Goal: Task Accomplishment & Management: Complete application form

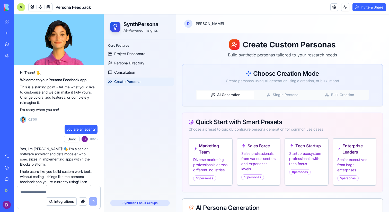
scroll to position [40, 0]
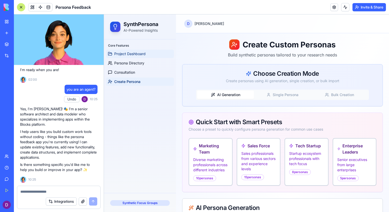
click at [136, 54] on span "Project Dashboard" at bounding box center [129, 53] width 31 height 5
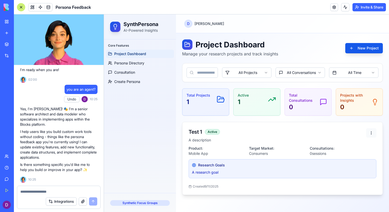
click at [370, 131] on html "SynthPersona AI-Powered Insights Core Features Project Dashboard Persona Direct…" at bounding box center [246, 113] width 285 height 198
click at [301, 148] on html "SynthPersona AI-Powered Insights Core Features Project Dashboard Persona Direct…" at bounding box center [246, 113] width 285 height 198
click at [208, 97] on p "Total Projects" at bounding box center [199, 95] width 24 height 5
click at [281, 99] on div "Total Projects 1 Active 1 Total Consultations 0 Projects with Insights 0" at bounding box center [282, 101] width 201 height 27
click at [32, 189] on div at bounding box center [58, 190] width 83 height 8
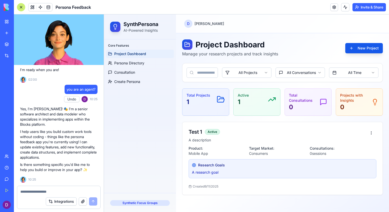
click at [47, 189] on textarea at bounding box center [58, 191] width 77 height 5
click at [61, 203] on button "Integrations" at bounding box center [61, 201] width 31 height 8
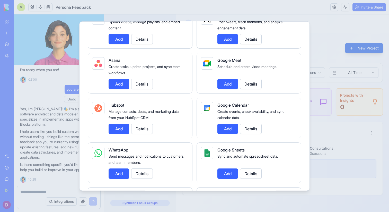
scroll to position [148, 0]
click at [46, 114] on div at bounding box center [194, 106] width 389 height 212
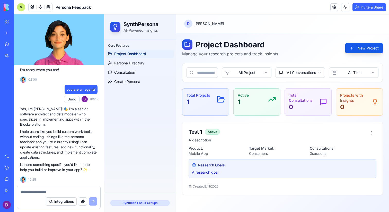
click at [78, 192] on textarea at bounding box center [58, 191] width 77 height 5
type textarea "*"
type textarea "**********"
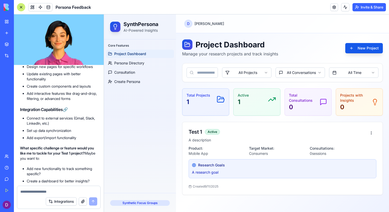
scroll to position [404, 0]
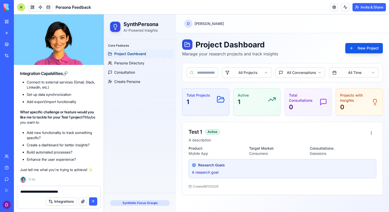
type textarea "**********"
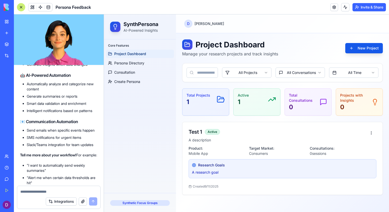
scroll to position [803, 0]
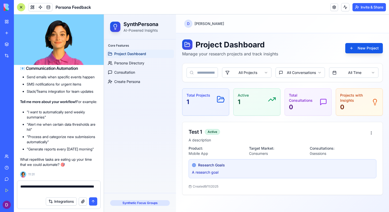
type textarea "**********"
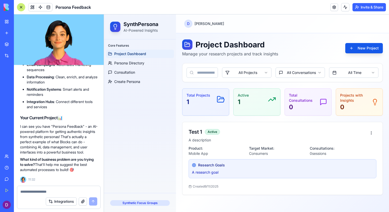
scroll to position [1345, 0]
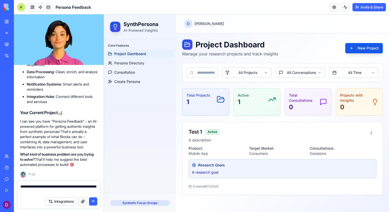
type textarea "**********"
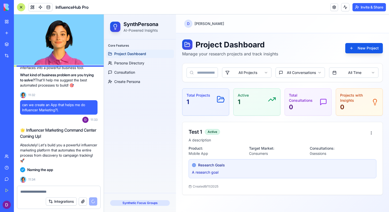
scroll to position [1515, 0]
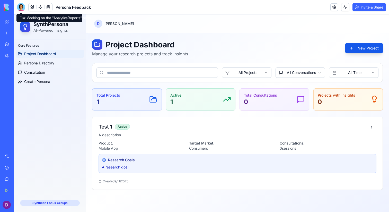
click at [21, 6] on div at bounding box center [21, 7] width 8 height 8
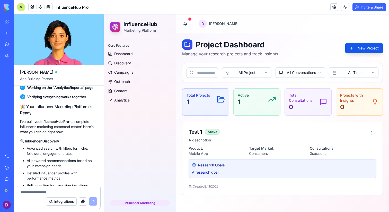
scroll to position [1419, 0]
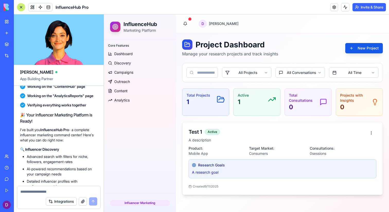
click at [242, 146] on div "Product: Mobile App" at bounding box center [217, 151] width 56 height 10
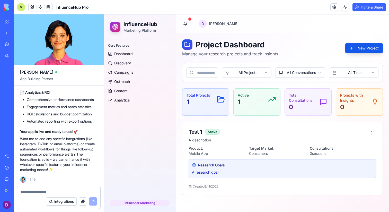
scroll to position [1736, 0]
click at [46, 192] on textarea at bounding box center [58, 191] width 77 height 5
type textarea "*"
type textarea "**********"
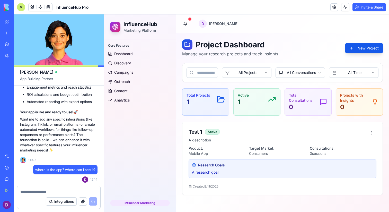
click at [257, 103] on div "Active 1" at bounding box center [257, 99] width 38 height 13
